Goal: Information Seeking & Learning: Learn about a topic

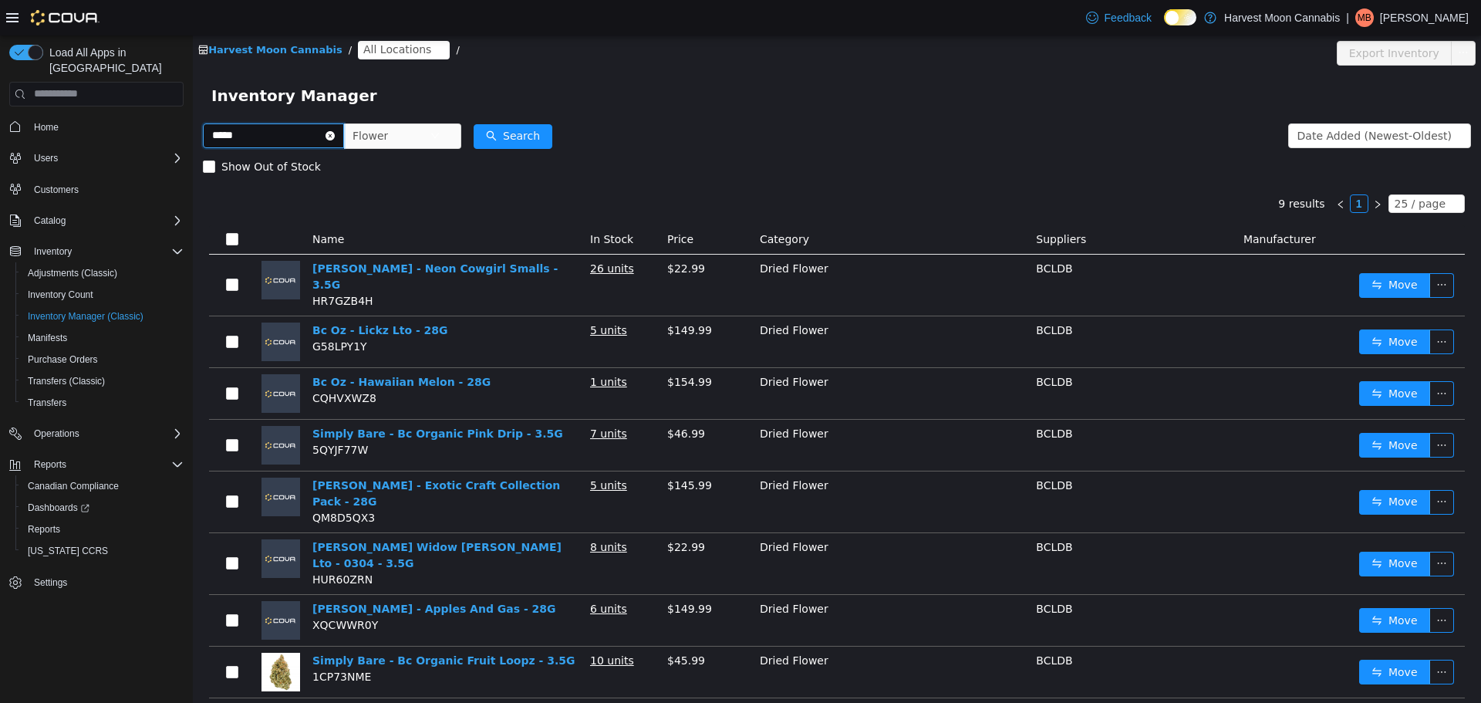
drag, startPoint x: 248, startPoint y: 136, endPoint x: 132, endPoint y: 123, distance: 117.2
click at [193, 123] on html "Harvest Moon Cannabis / All Locations / Export Inventory Inventory Manager ****…" at bounding box center [837, 368] width 1288 height 667
click at [449, 137] on span "Flower" at bounding box center [396, 135] width 106 height 25
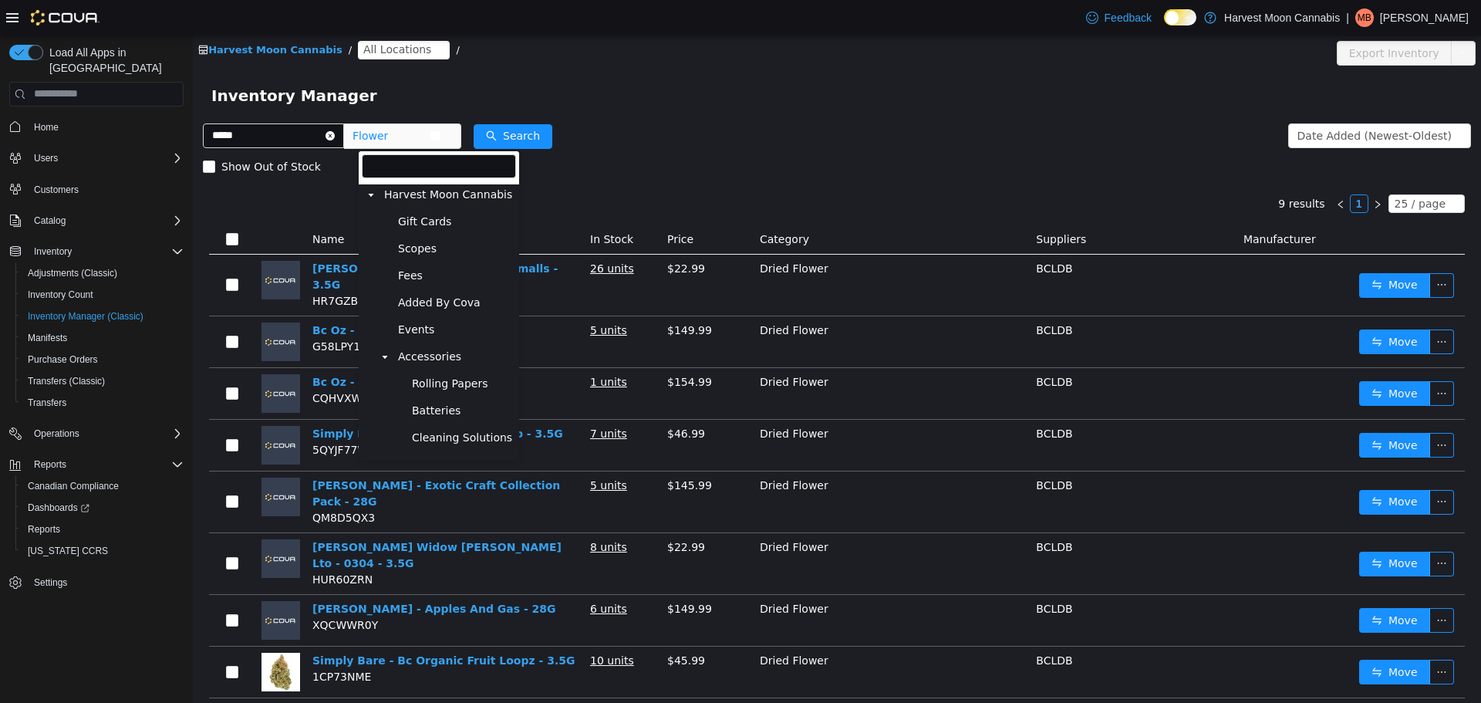
click at [449, 138] on span "Flower" at bounding box center [396, 135] width 106 height 25
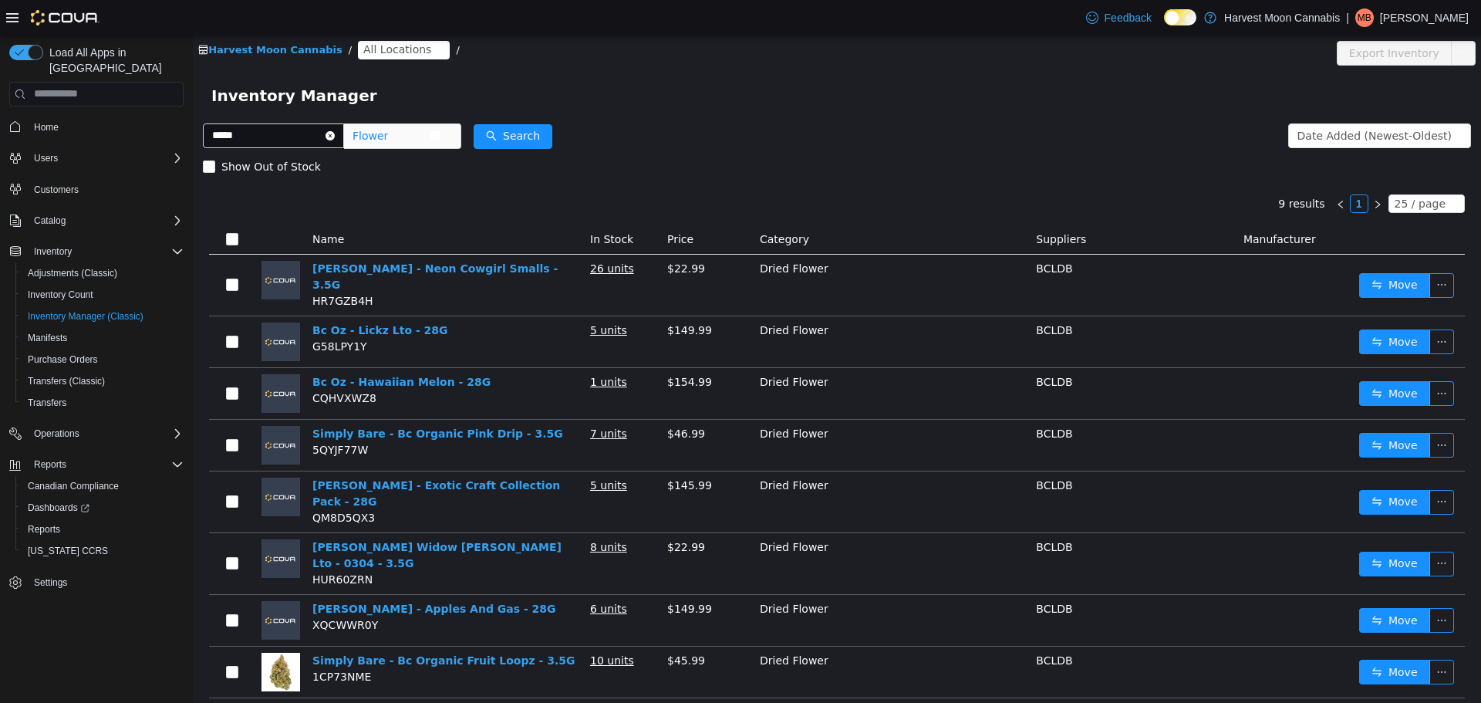
click at [440, 133] on icon "icon: close-circle" at bounding box center [434, 134] width 9 height 9
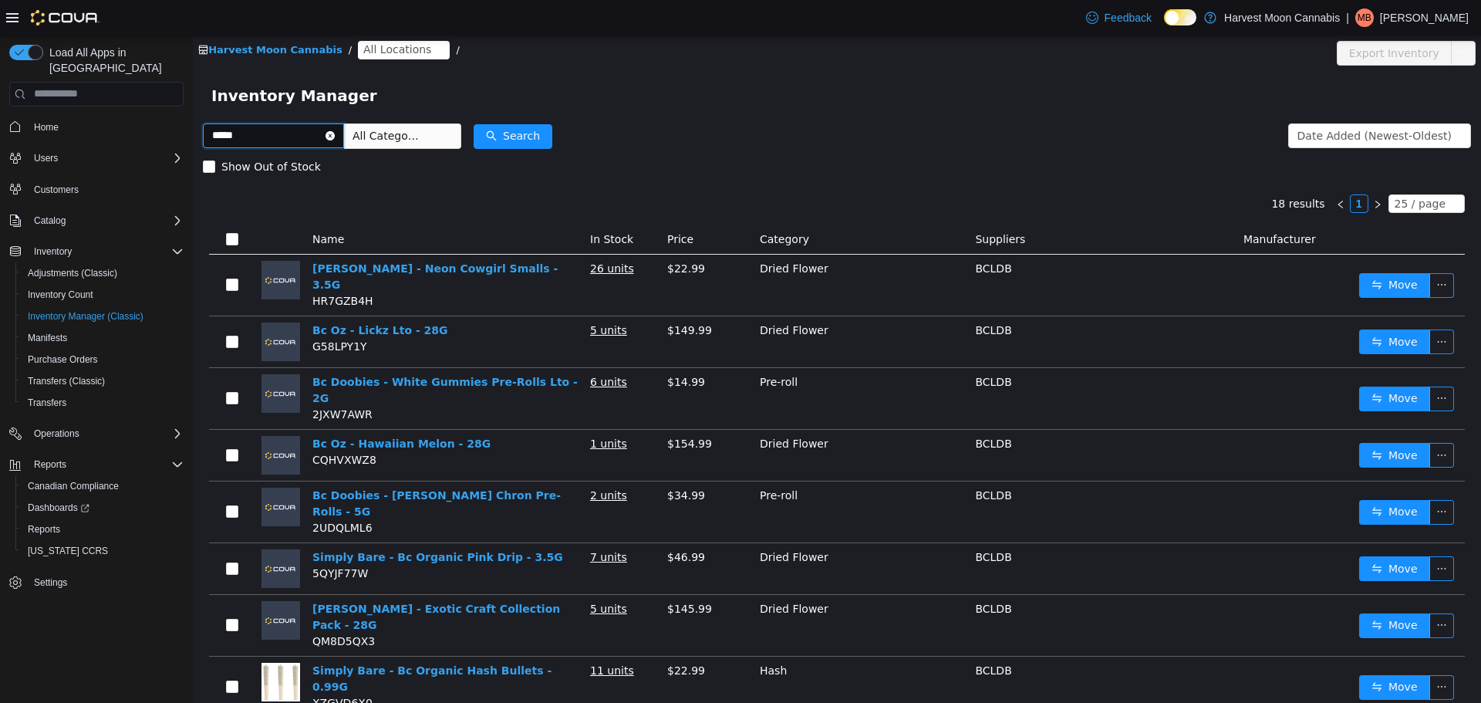
drag, startPoint x: 278, startPoint y: 134, endPoint x: 165, endPoint y: 137, distance: 113.4
click at [193, 137] on html "Harvest Moon Cannabis / All Locations / Export Inventory Inventory Manager ****…" at bounding box center [837, 368] width 1288 height 667
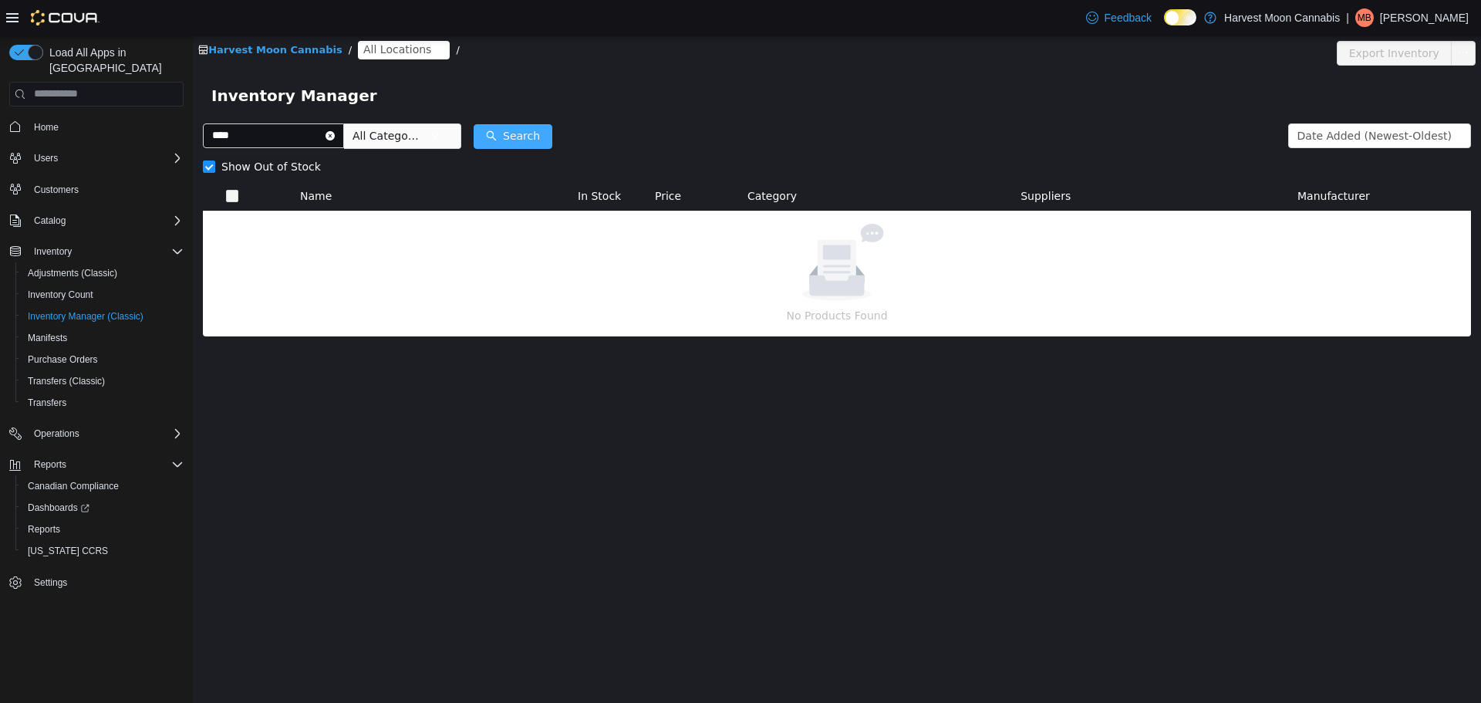
click at [520, 132] on button "Search" at bounding box center [513, 135] width 79 height 25
drag, startPoint x: 241, startPoint y: 139, endPoint x: 191, endPoint y: 134, distance: 49.6
click at [193, 134] on html "Harvest Moon Cannabis / All Locations / Export Inventory Inventory Manager ****…" at bounding box center [837, 368] width 1288 height 667
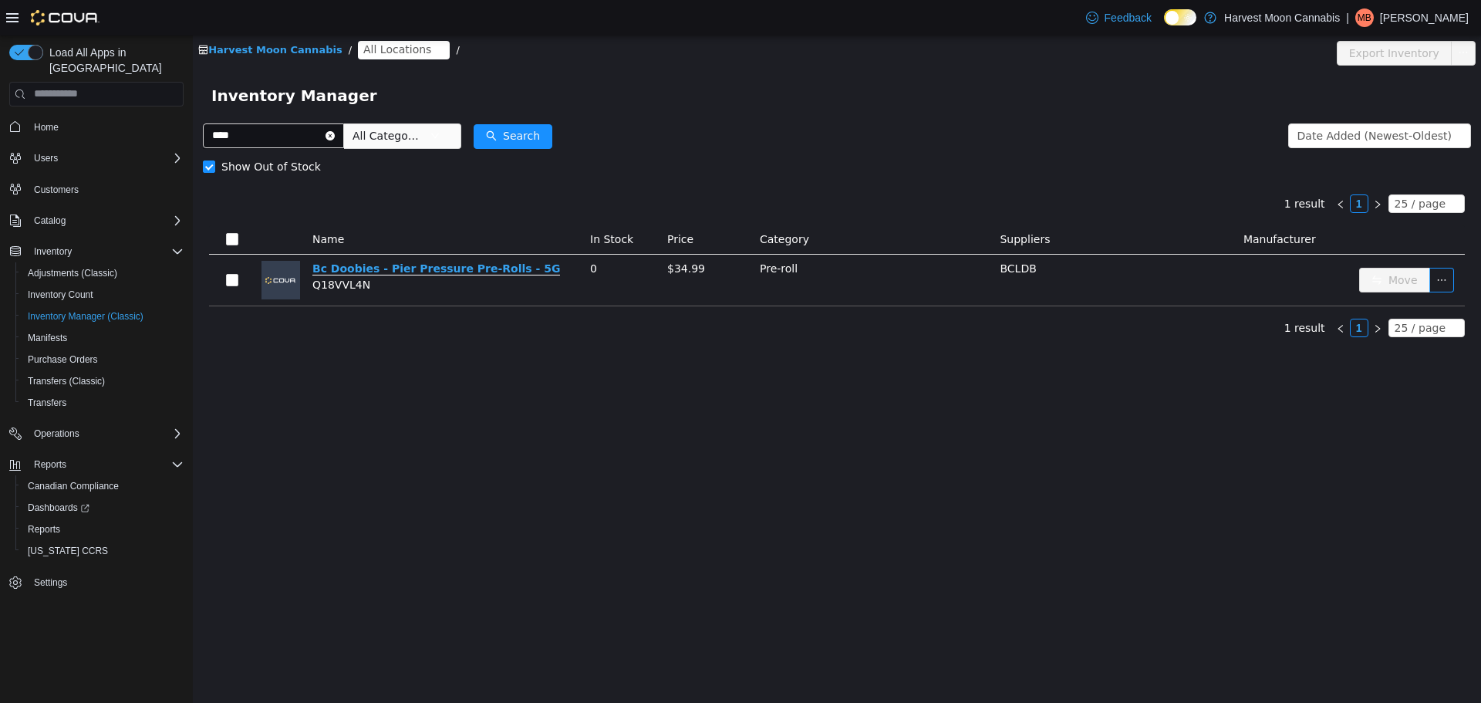
click at [450, 272] on link "Bc Doobies - Pier Pressure Pre-Rolls - 5G" at bounding box center [436, 267] width 248 height 13
drag, startPoint x: 204, startPoint y: 137, endPoint x: 182, endPoint y: 137, distance: 22.4
click at [193, 137] on html "Harvest Moon Cannabis / All Locations / Export Inventory Inventory Manager ****…" at bounding box center [837, 368] width 1288 height 667
type input "**********"
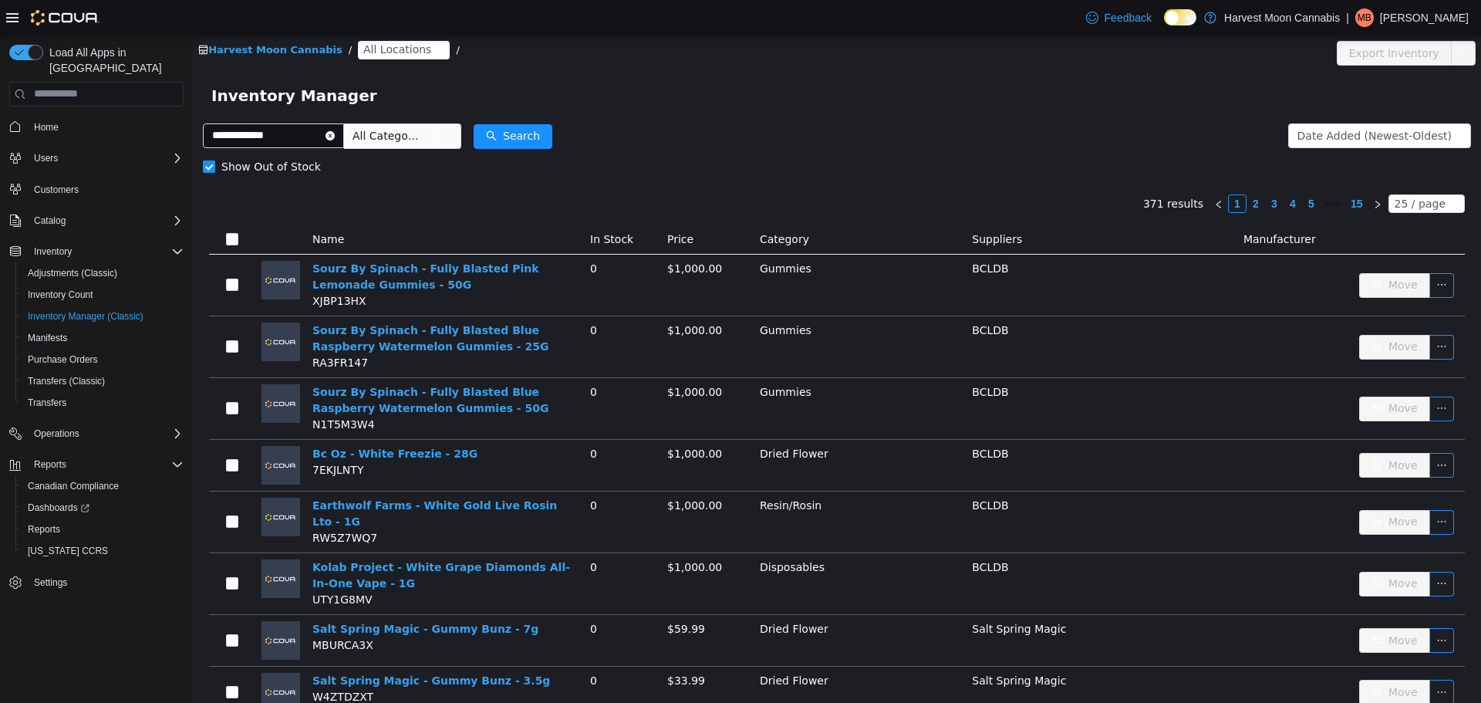
click at [278, 163] on span "Show Out of Stock" at bounding box center [271, 166] width 112 height 12
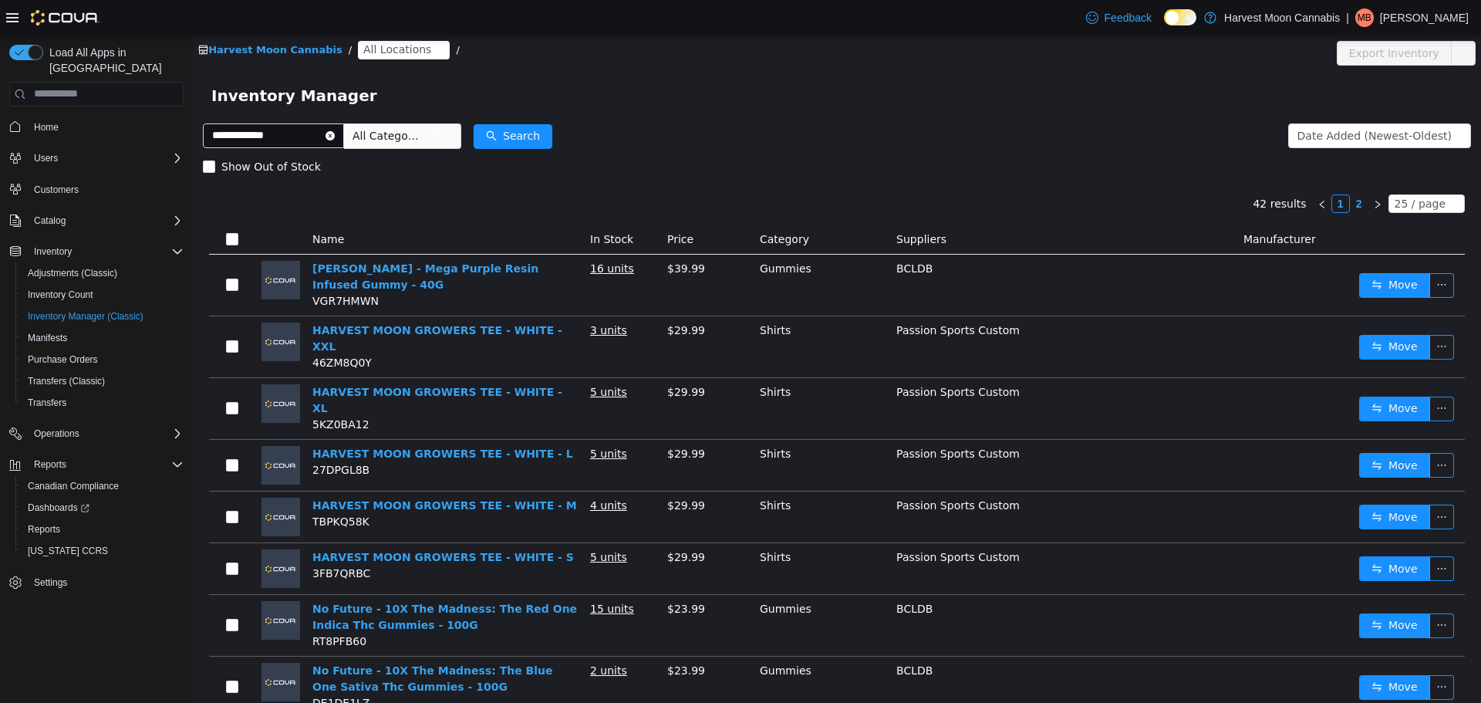
click at [413, 136] on span "All Categories" at bounding box center [387, 134] width 70 height 15
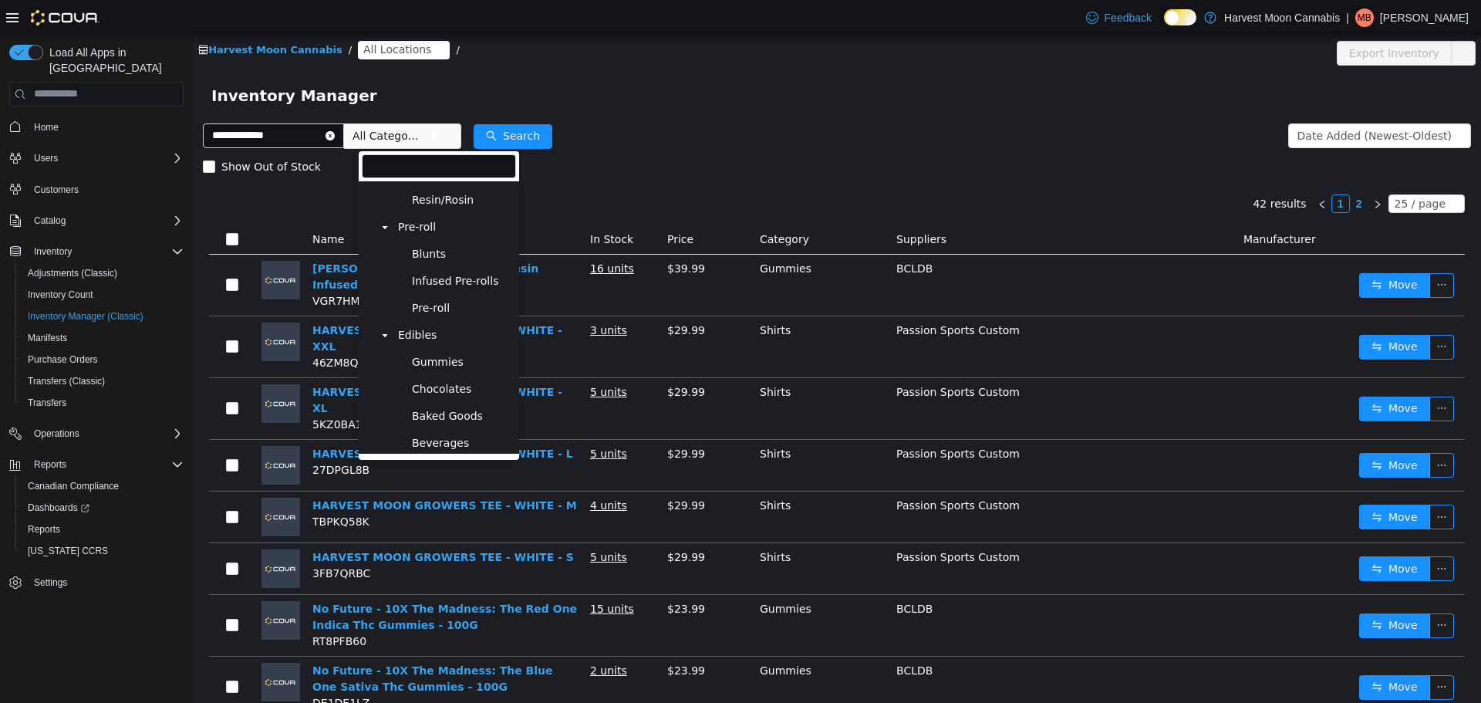
scroll to position [1121, 0]
click at [437, 357] on span "Gummies" at bounding box center [438, 361] width 52 height 13
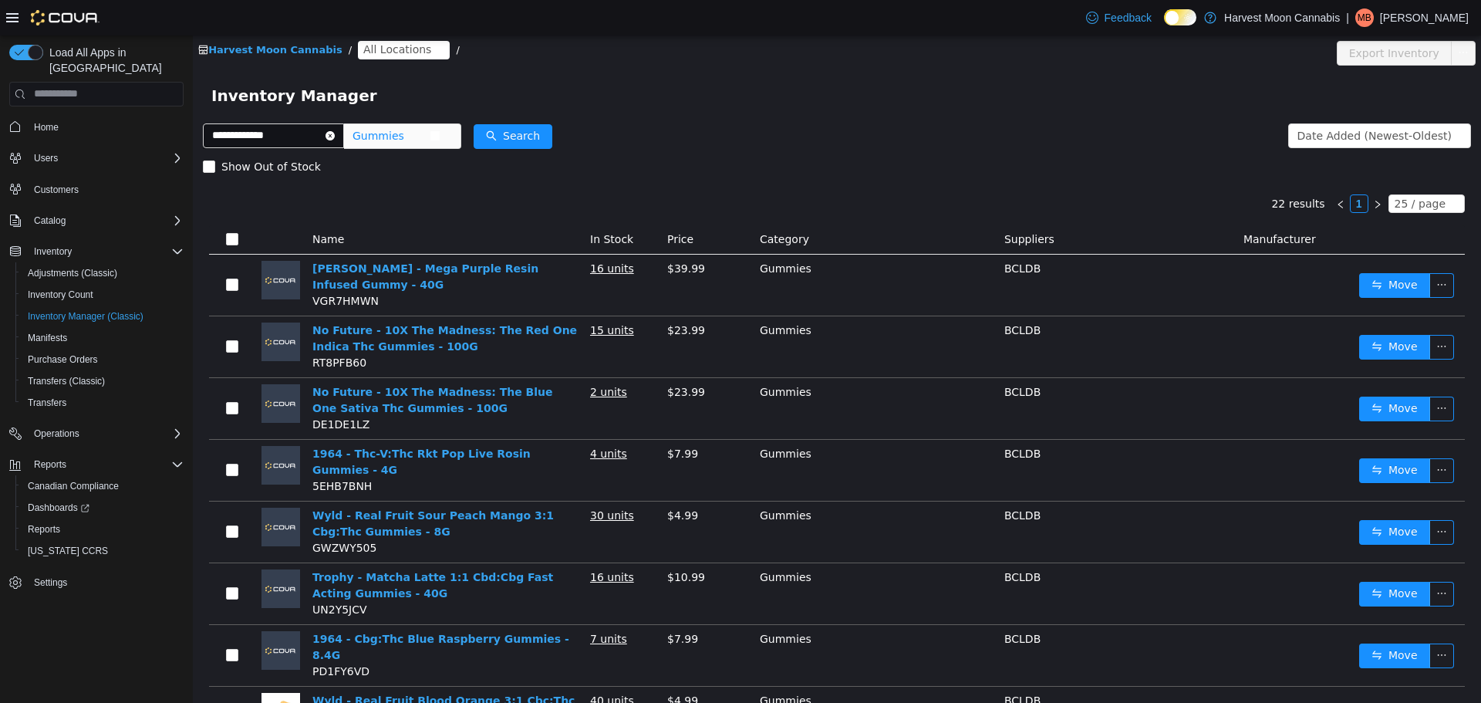
click at [403, 136] on span "Gummies" at bounding box center [378, 134] width 52 height 23
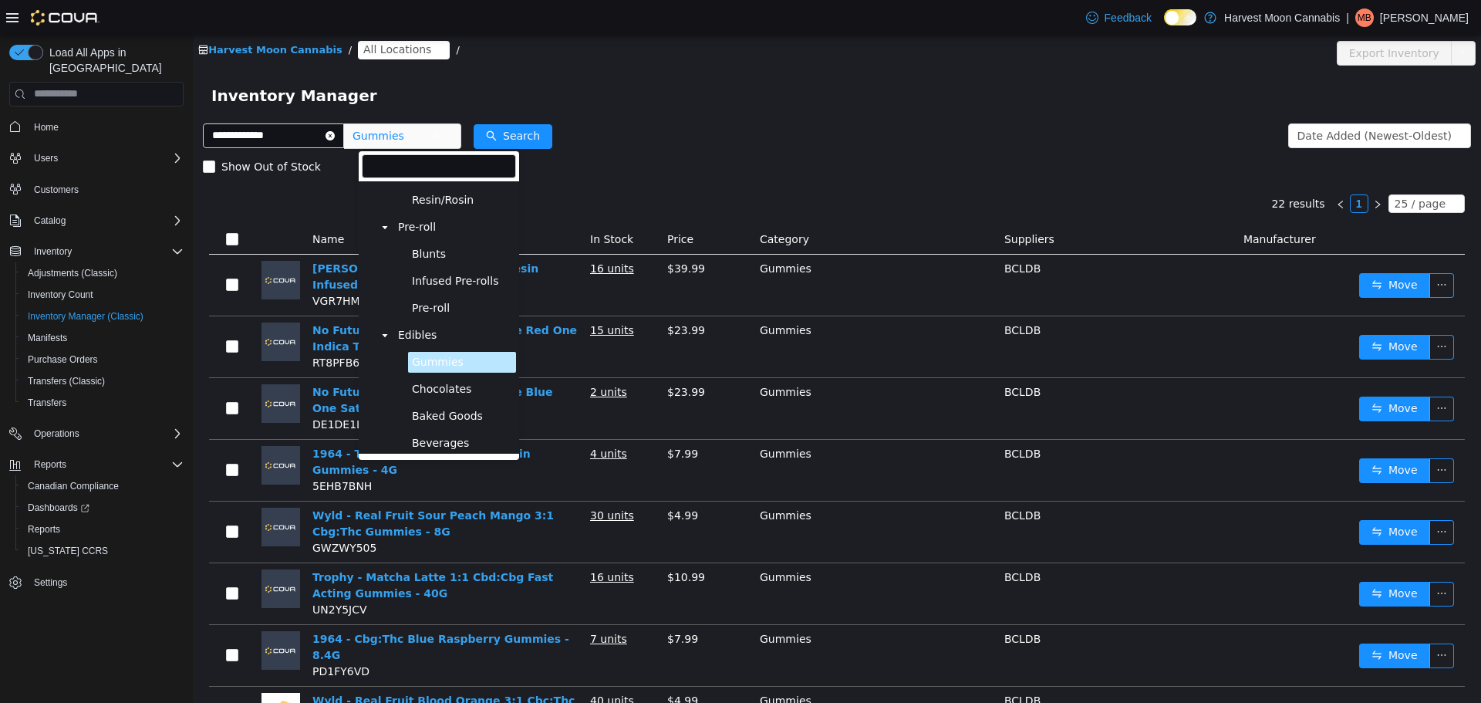
click at [447, 307] on span "Pre-roll" at bounding box center [462, 307] width 108 height 21
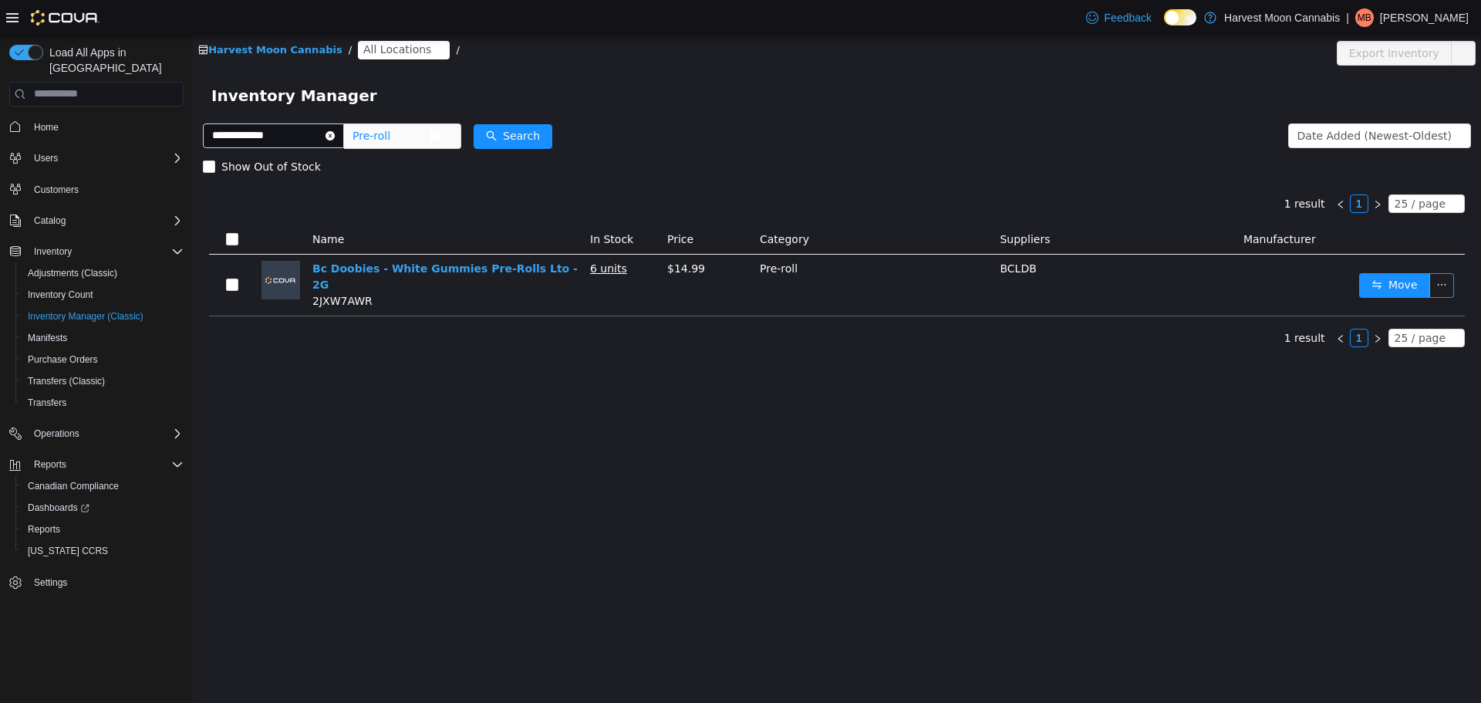
click at [421, 140] on span "Pre-roll" at bounding box center [390, 134] width 77 height 23
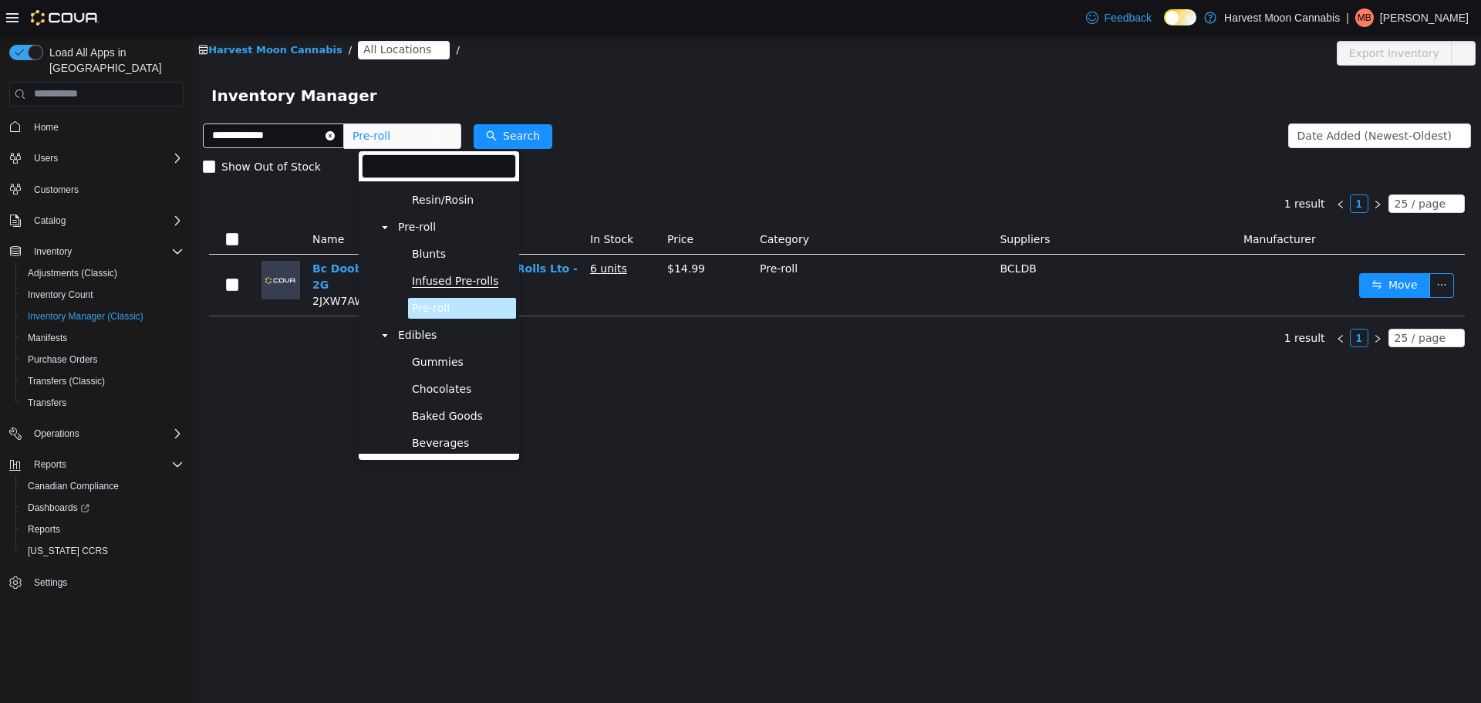
click at [447, 274] on span "Infused Pre-rolls" at bounding box center [455, 280] width 86 height 13
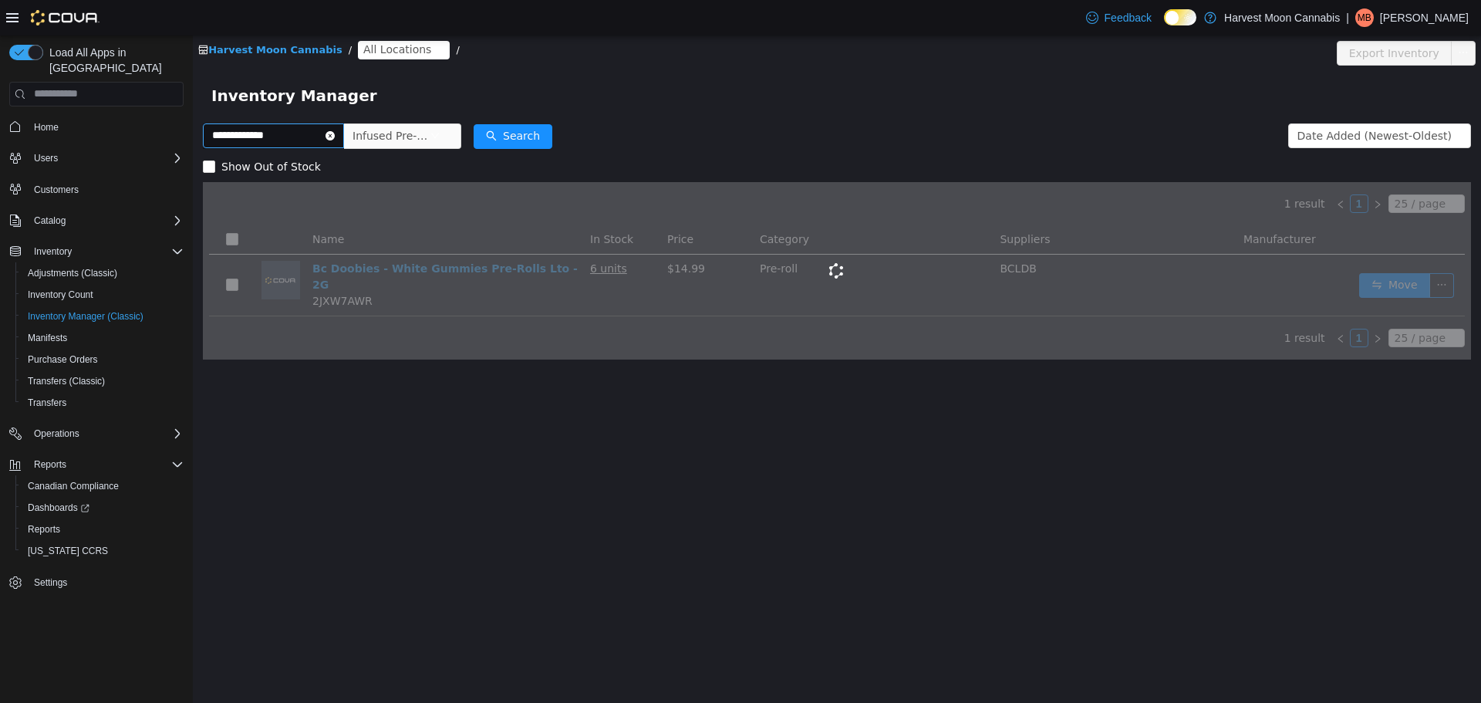
click at [335, 137] on icon "icon: close-circle" at bounding box center [329, 134] width 9 height 9
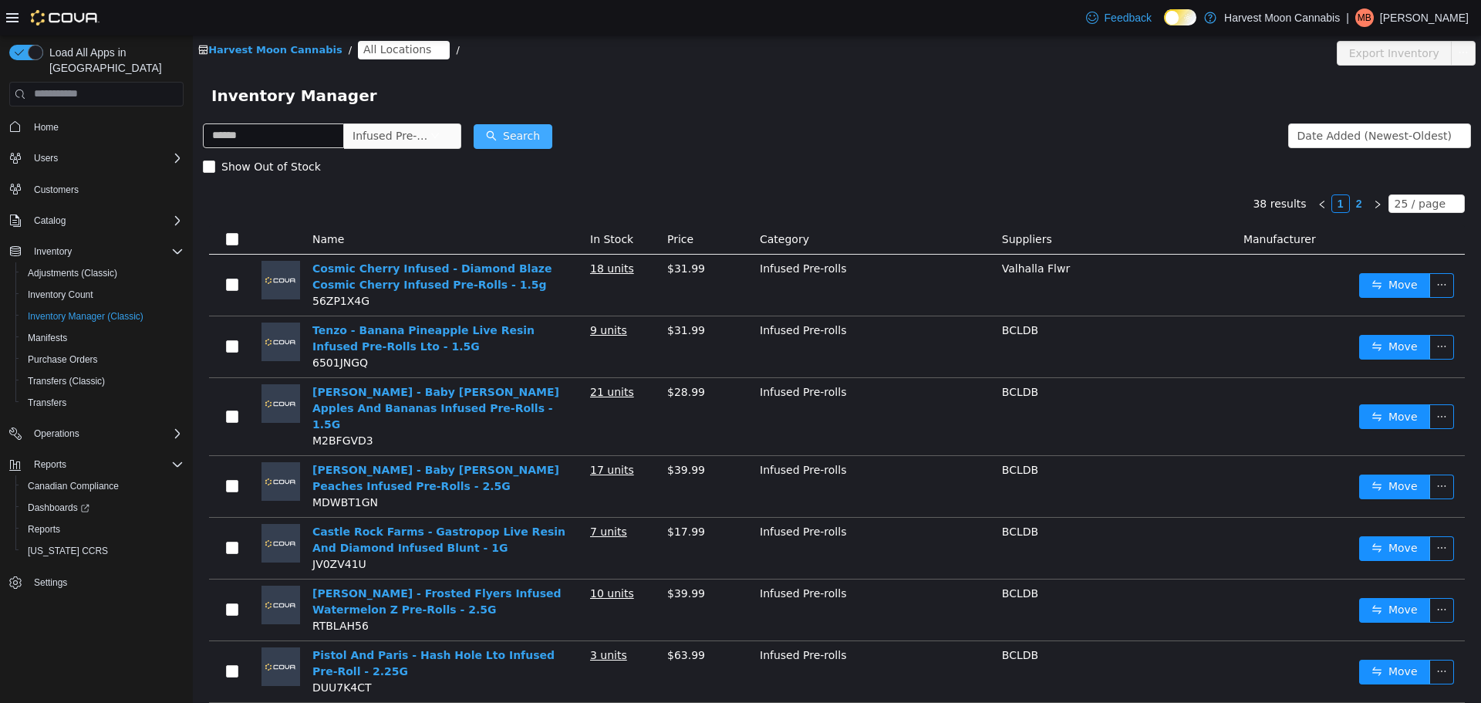
click at [539, 141] on button "Search" at bounding box center [513, 135] width 79 height 25
click at [422, 137] on span "Infused Pre-rolls" at bounding box center [390, 134] width 77 height 23
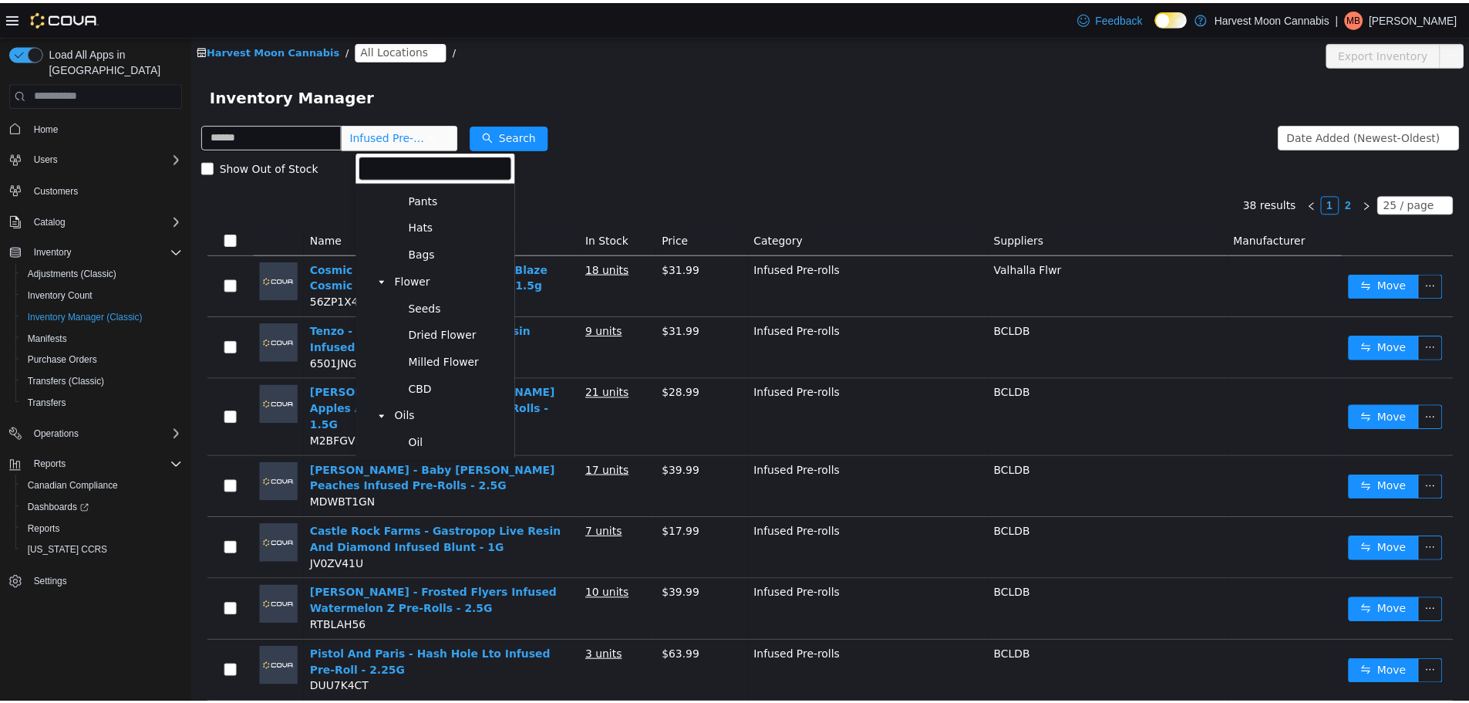
scroll to position [427, 0]
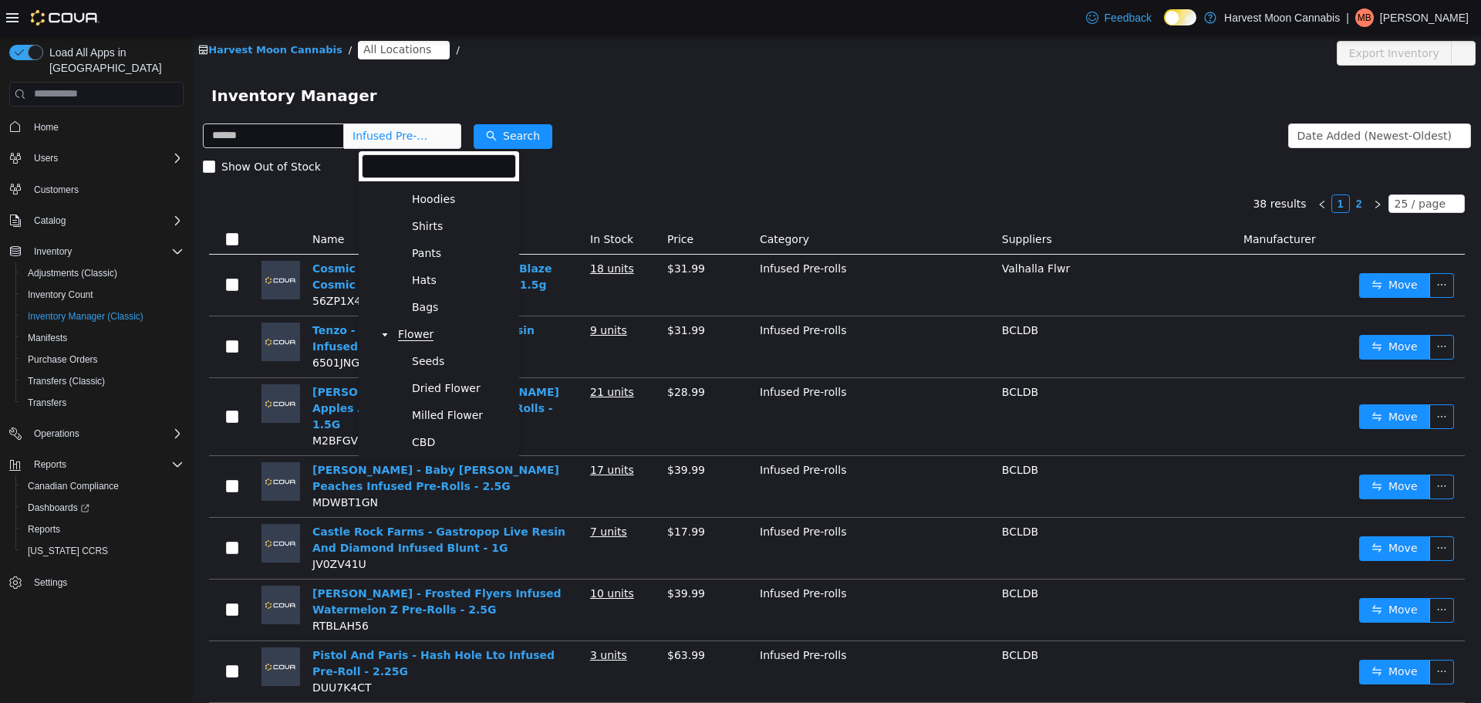
click at [420, 340] on span "Flower" at bounding box center [415, 333] width 35 height 13
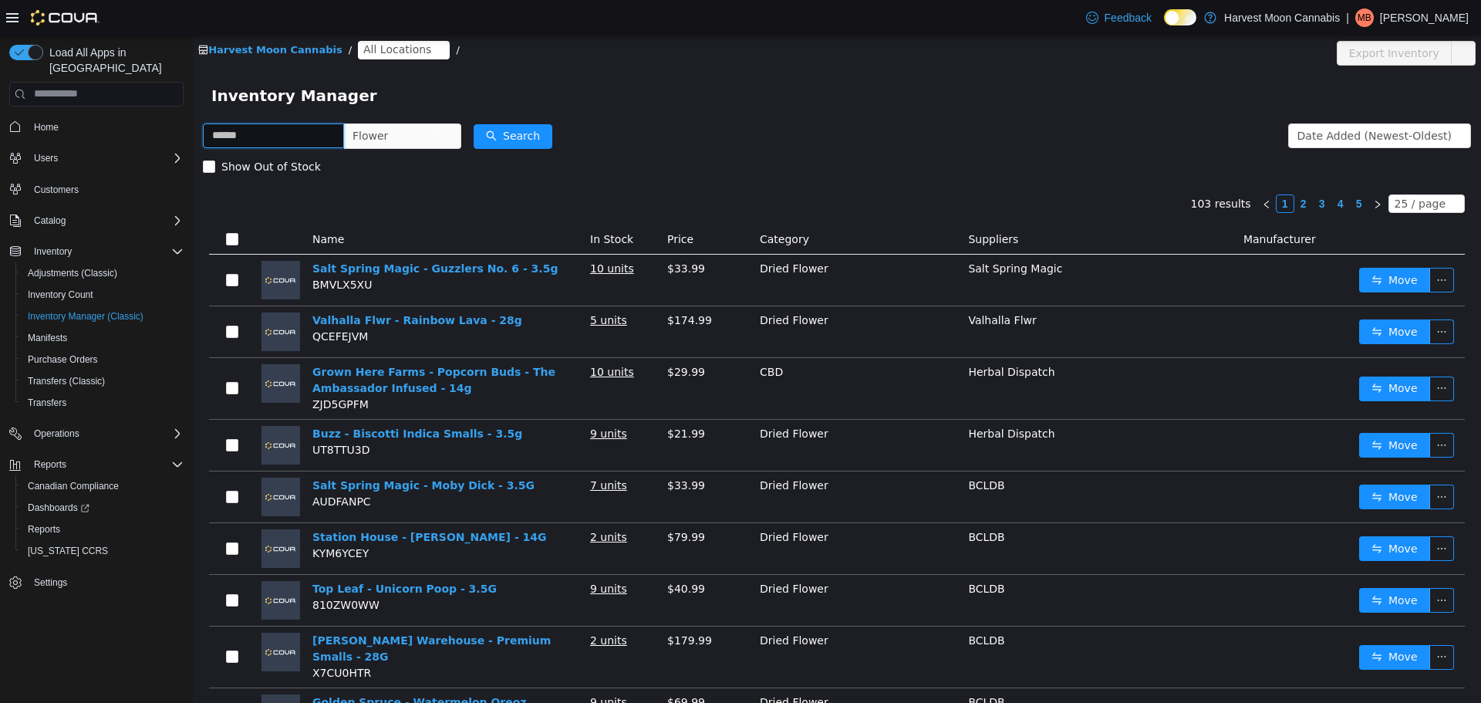
click at [259, 127] on input "text" at bounding box center [273, 135] width 141 height 25
type input "**********"
click at [502, 141] on button "Search" at bounding box center [513, 135] width 79 height 25
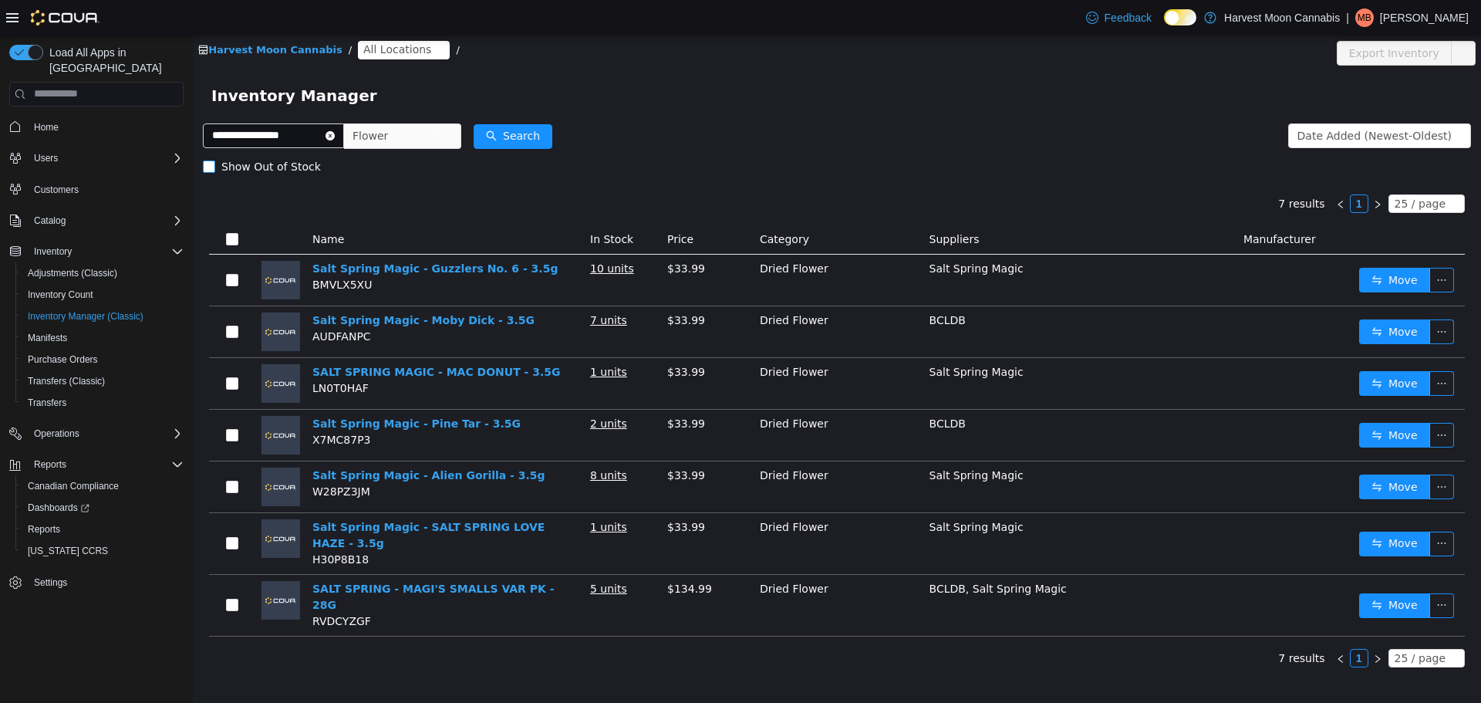
click at [285, 167] on span "Show Out of Stock" at bounding box center [271, 166] width 112 height 12
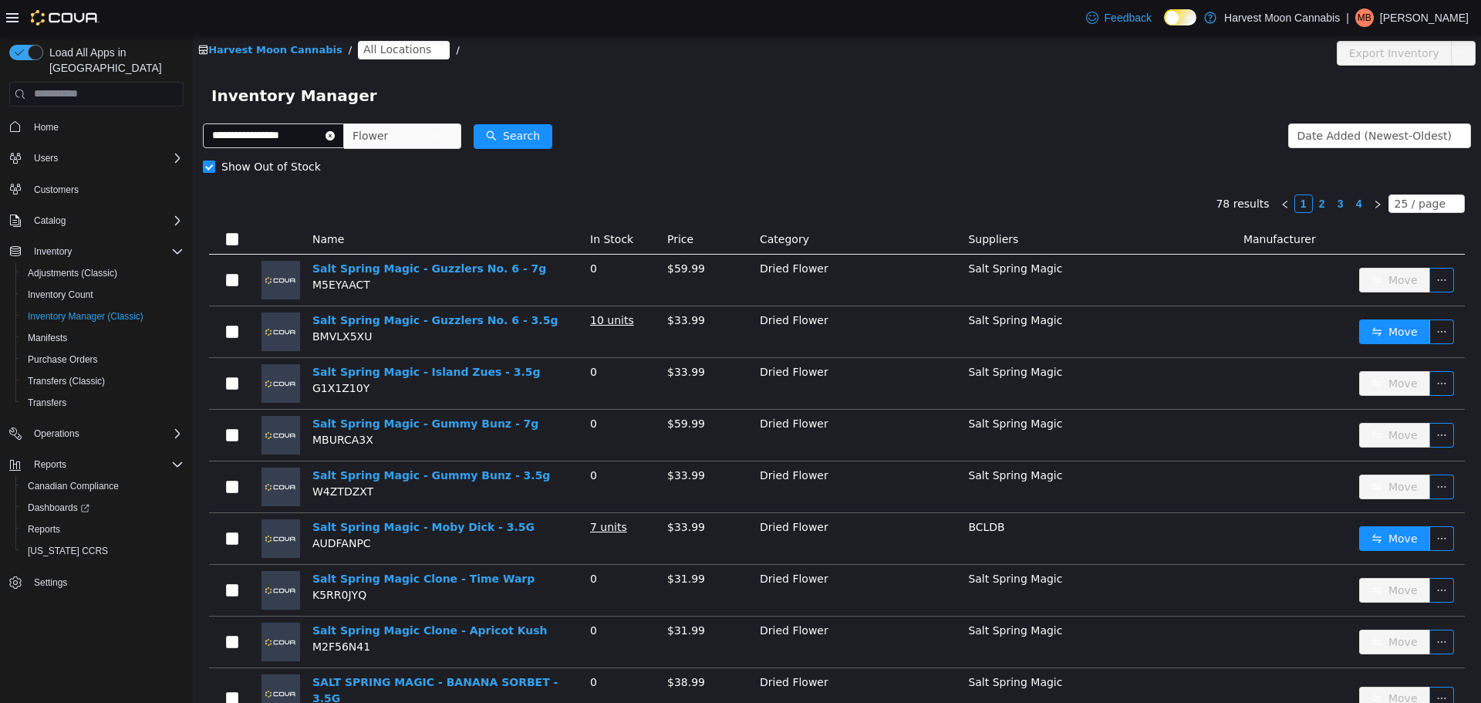
click at [214, 165] on span at bounding box center [209, 166] width 12 height 12
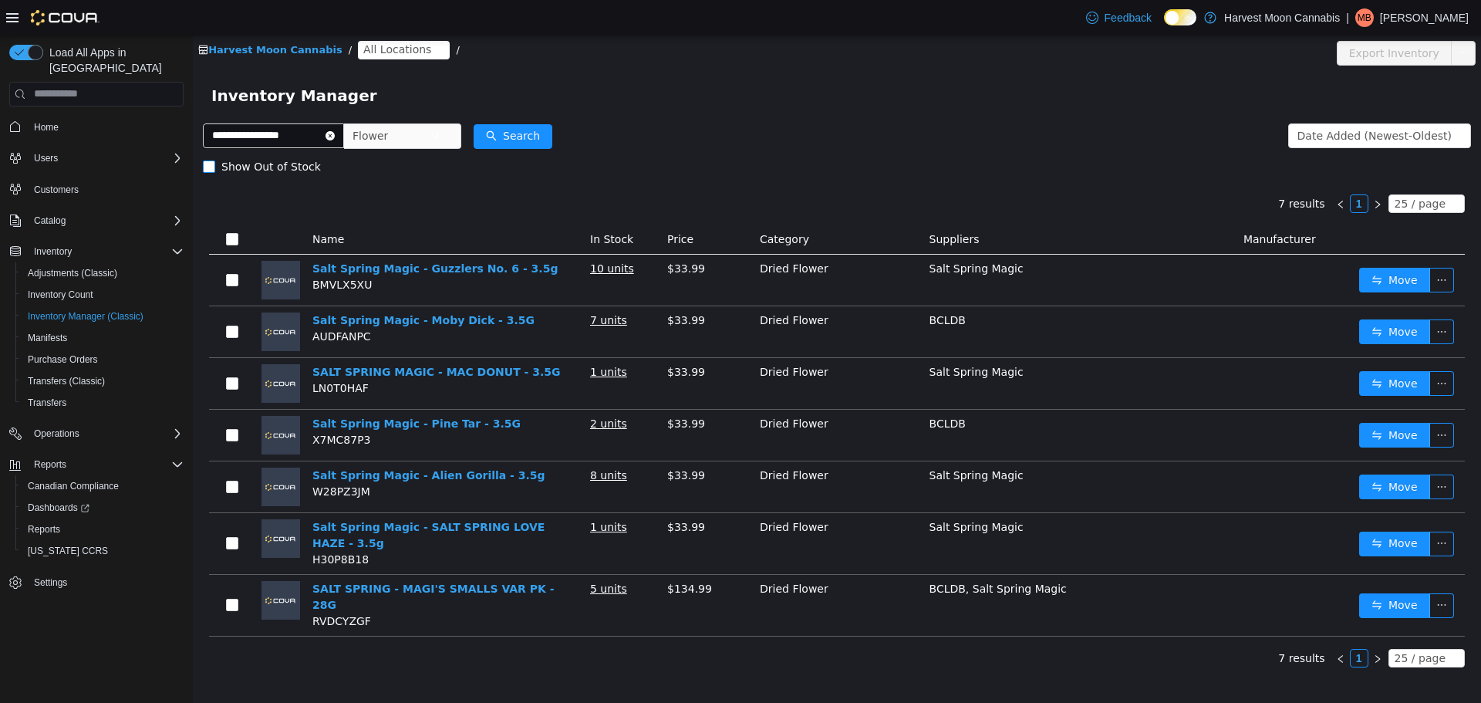
click at [231, 165] on span "Show Out of Stock" at bounding box center [271, 166] width 112 height 12
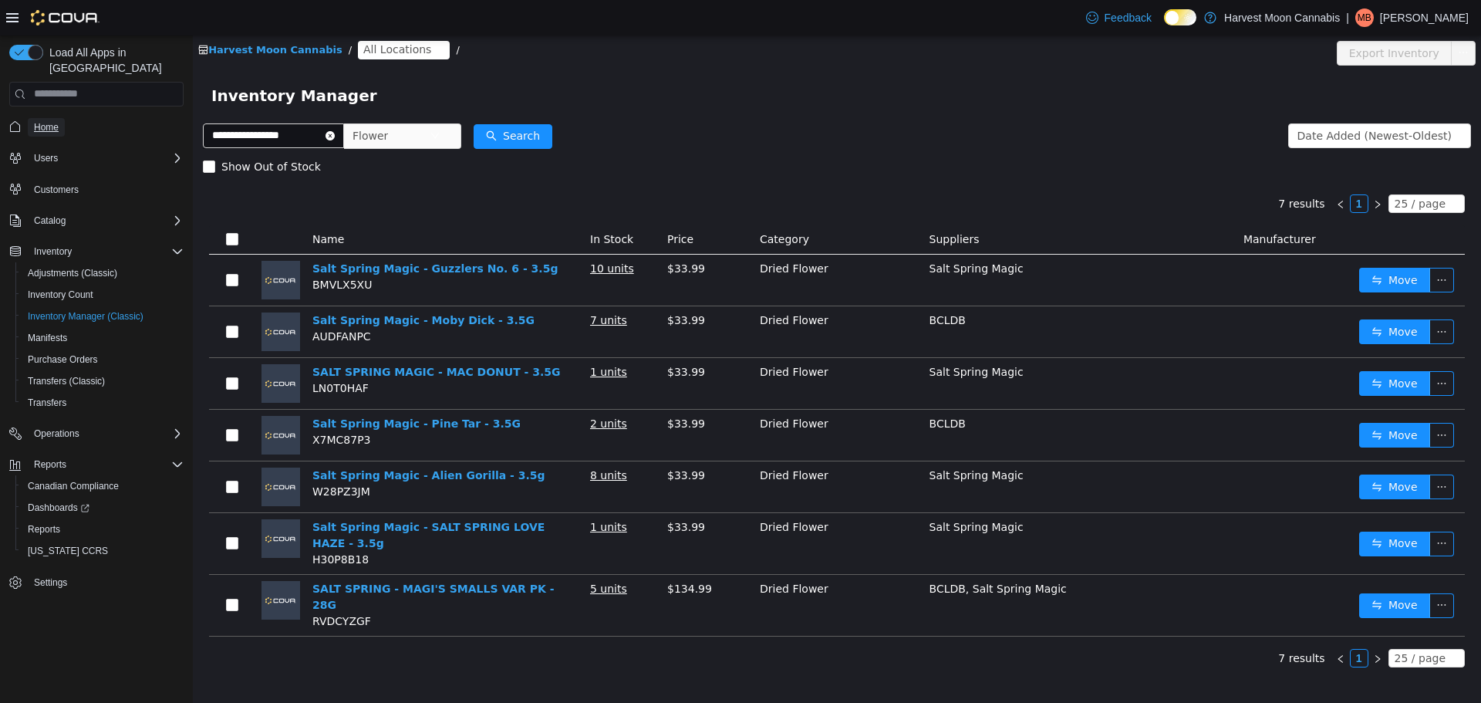
drag, startPoint x: 63, startPoint y: 116, endPoint x: 102, endPoint y: 116, distance: 38.6
click at [62, 118] on link "Home" at bounding box center [46, 127] width 37 height 19
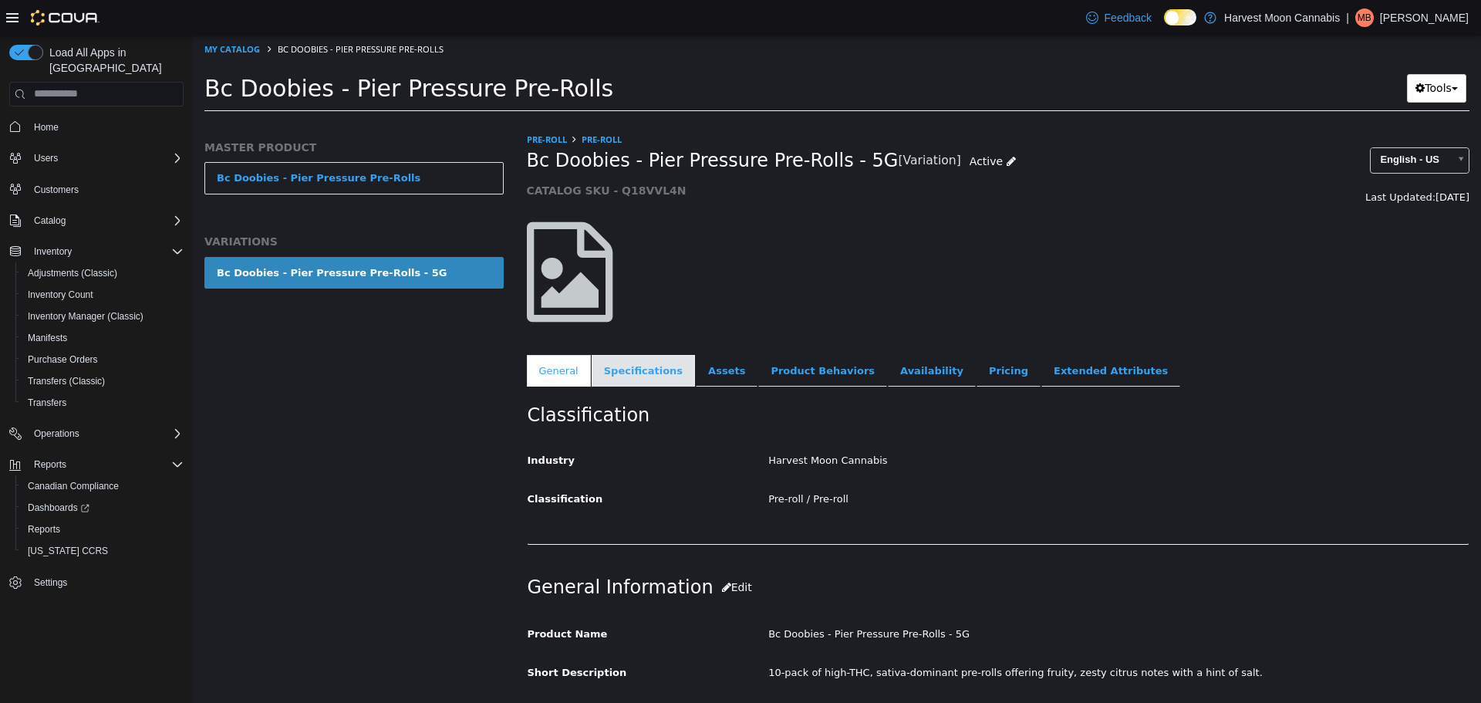
click at [642, 377] on link "Specifications" at bounding box center [643, 370] width 103 height 32
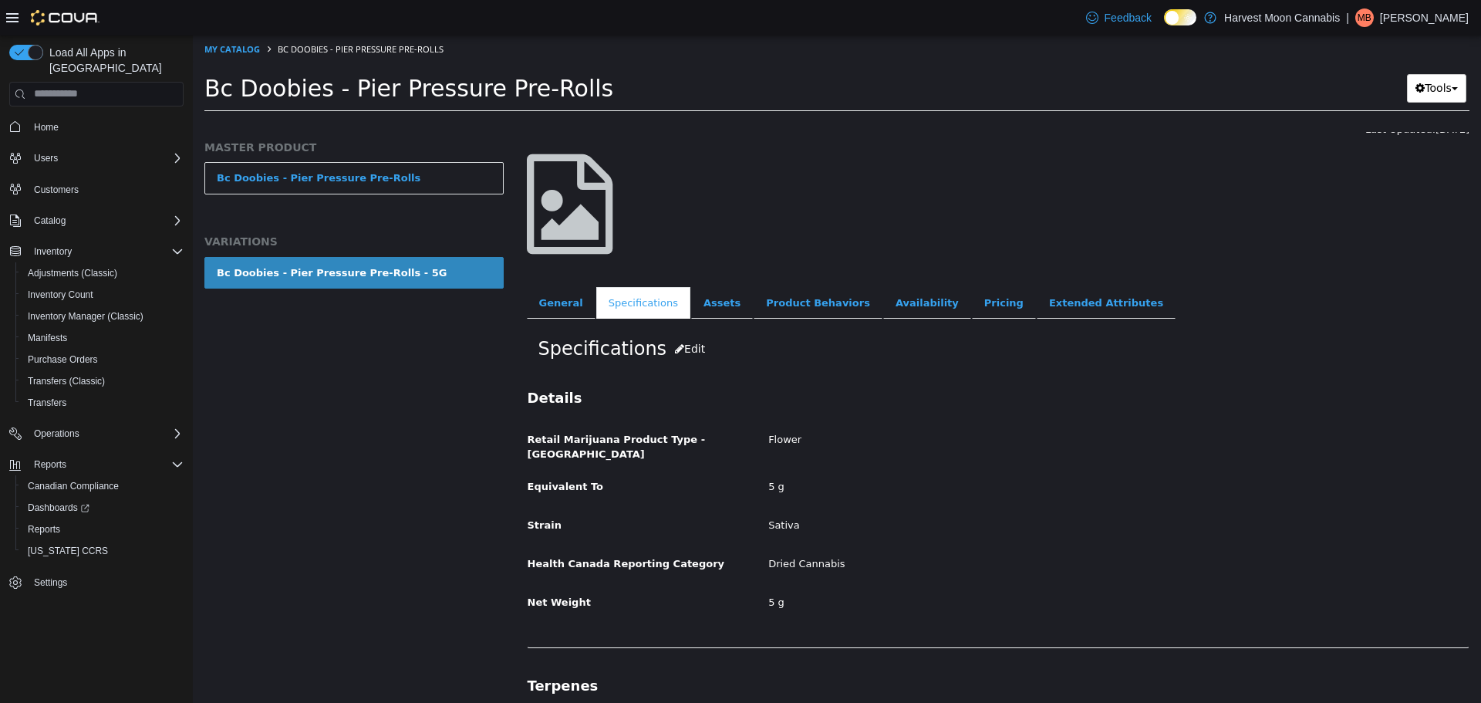
scroll to position [231, 0]
